Goal: Find specific page/section: Find specific page/section

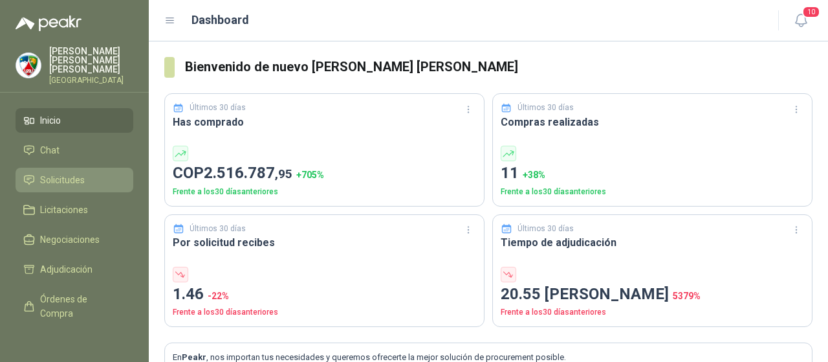
click at [63, 173] on span "Solicitudes" at bounding box center [62, 180] width 45 height 14
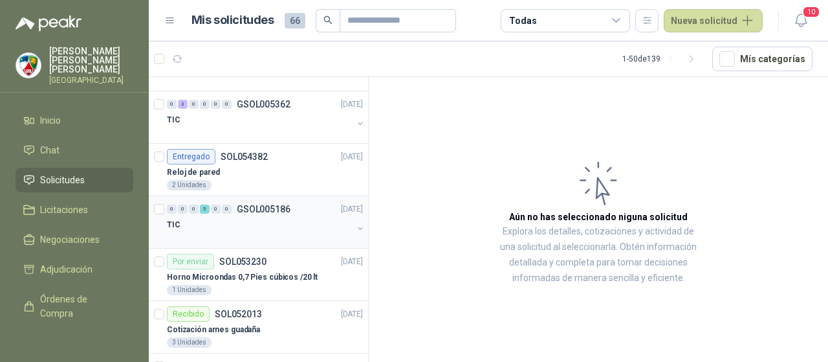
scroll to position [129, 0]
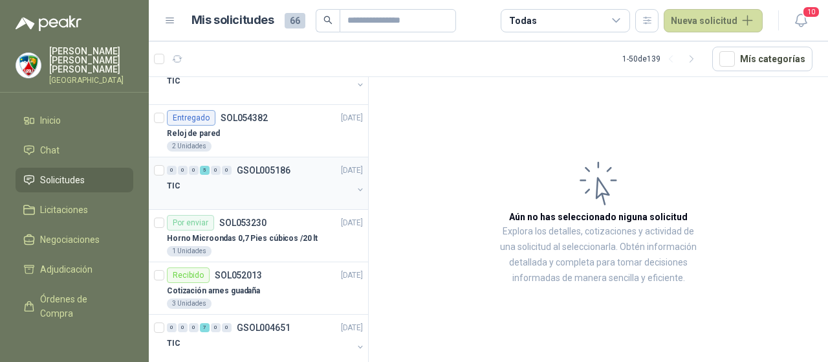
click at [235, 183] on div "TIC" at bounding box center [260, 186] width 186 height 16
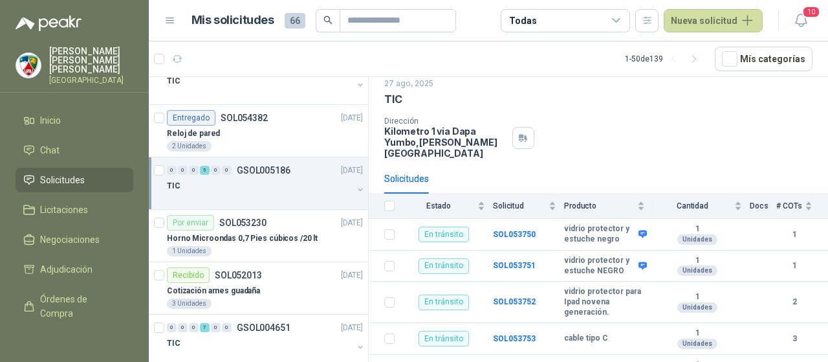
scroll to position [72, 0]
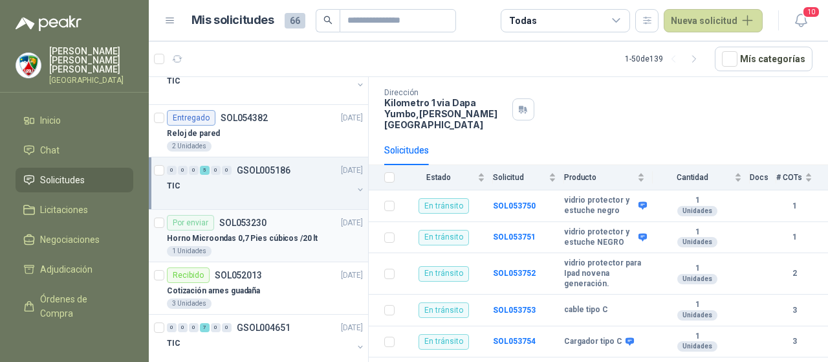
click at [219, 237] on p "Horno Microondas 0,7 Pies cúbicos /20 lt" at bounding box center [242, 238] width 151 height 12
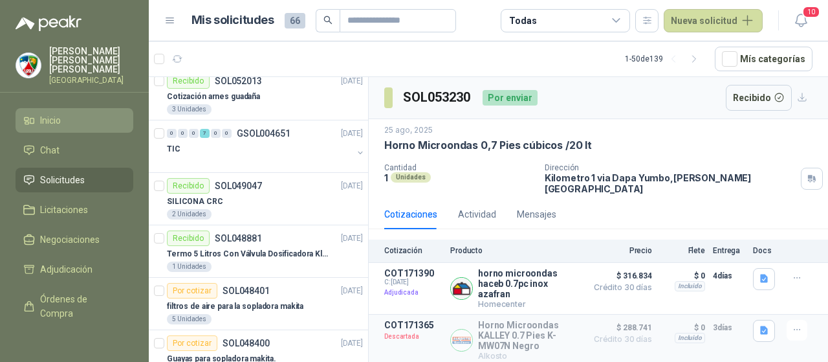
click at [58, 108] on link "Inicio" at bounding box center [75, 120] width 118 height 25
